Goal: Information Seeking & Learning: Learn about a topic

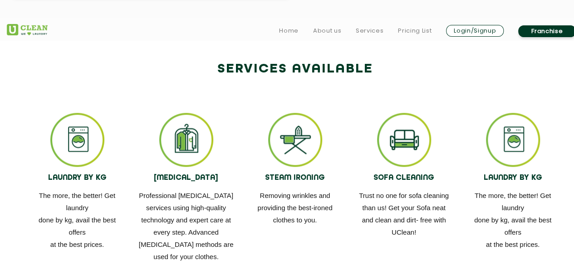
scroll to position [635, 0]
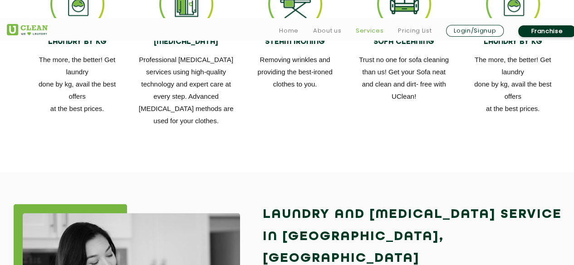
click at [370, 34] on link "Services" at bounding box center [370, 30] width 28 height 11
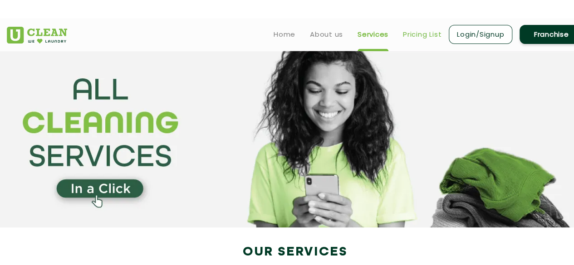
click at [419, 30] on link "Pricing List" at bounding box center [422, 34] width 39 height 11
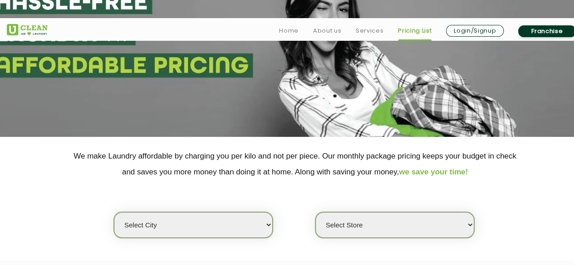
scroll to position [272, 0]
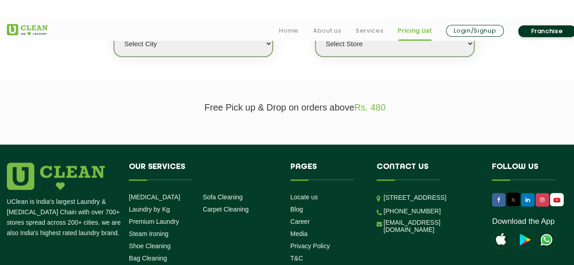
click at [238, 47] on select "Select city [GEOGRAPHIC_DATA] [GEOGRAPHIC_DATA] [GEOGRAPHIC_DATA] [GEOGRAPHIC_D…" at bounding box center [193, 44] width 159 height 26
select select "2"
click at [114, 31] on select "Select city [GEOGRAPHIC_DATA] [GEOGRAPHIC_DATA] [GEOGRAPHIC_DATA] [GEOGRAPHIC_D…" at bounding box center [193, 44] width 159 height 26
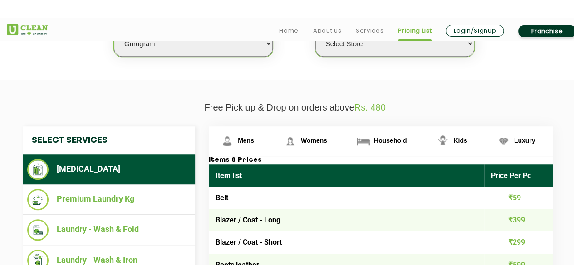
click at [423, 49] on select "Select Store [GEOGRAPHIC_DATA] Sector 66 [GEOGRAPHIC_DATA] Phase [GEOGRAPHIC_DA…" at bounding box center [394, 44] width 159 height 26
select select "202"
click at [315, 31] on select "Select Store [GEOGRAPHIC_DATA] Sector 66 [GEOGRAPHIC_DATA] Phase [GEOGRAPHIC_DA…" at bounding box center [394, 44] width 159 height 26
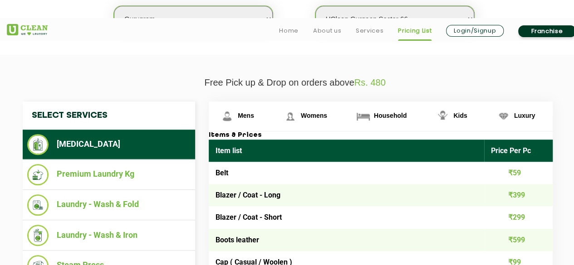
scroll to position [363, 0]
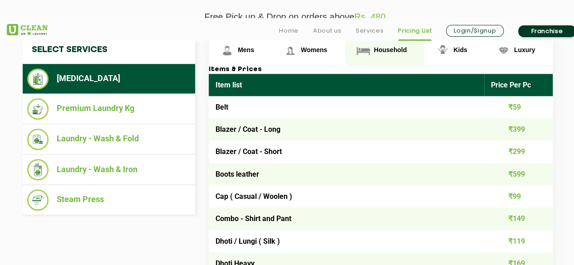
click at [376, 59] on link "Household" at bounding box center [384, 50] width 79 height 29
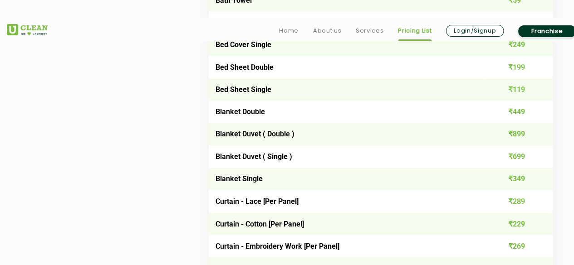
scroll to position [680, 0]
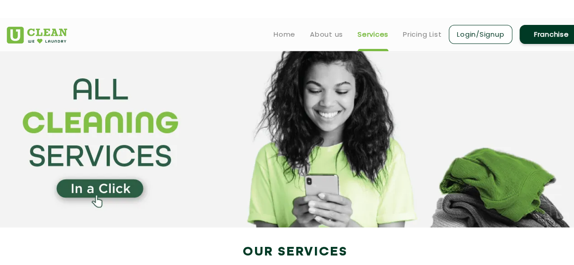
scroll to position [635, 0]
